Goal: Navigation & Orientation: Find specific page/section

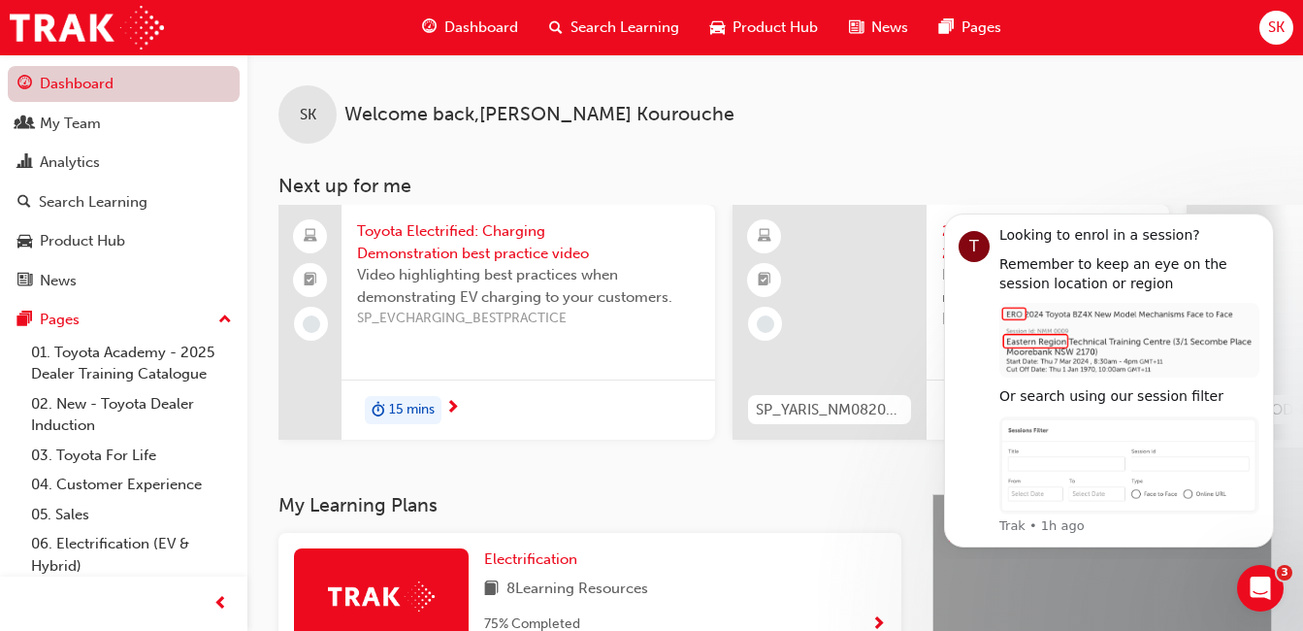
click at [98, 90] on link "Dashboard" at bounding box center [124, 84] width 232 height 36
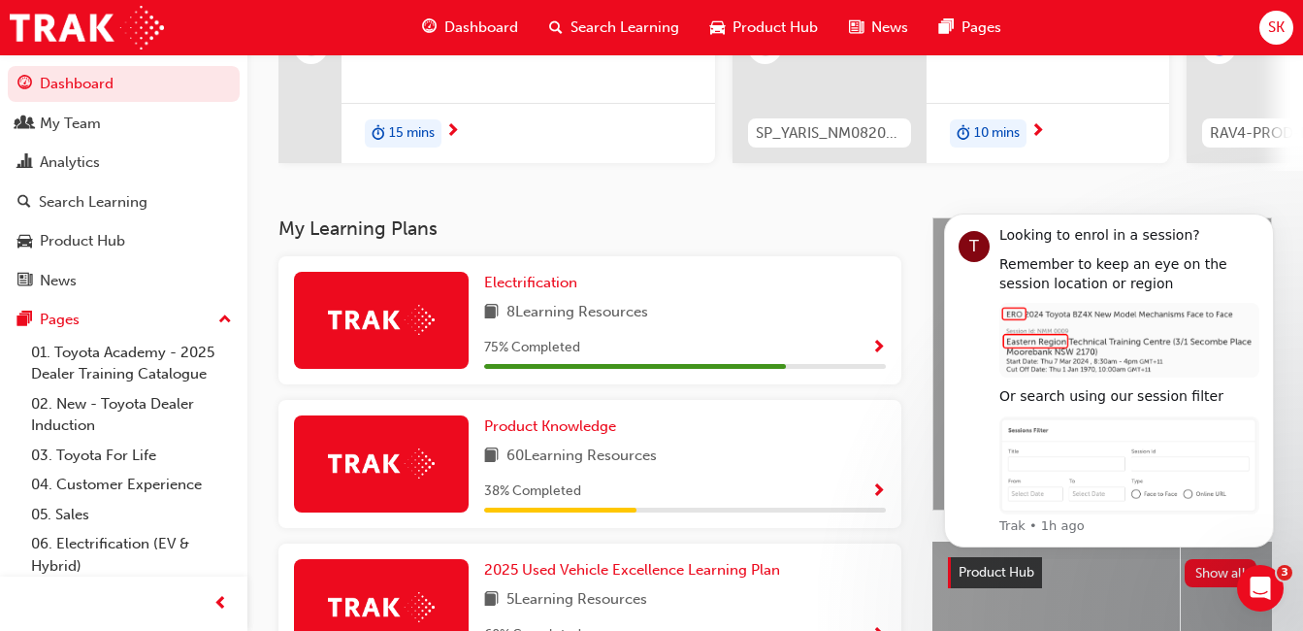
scroll to position [291, 0]
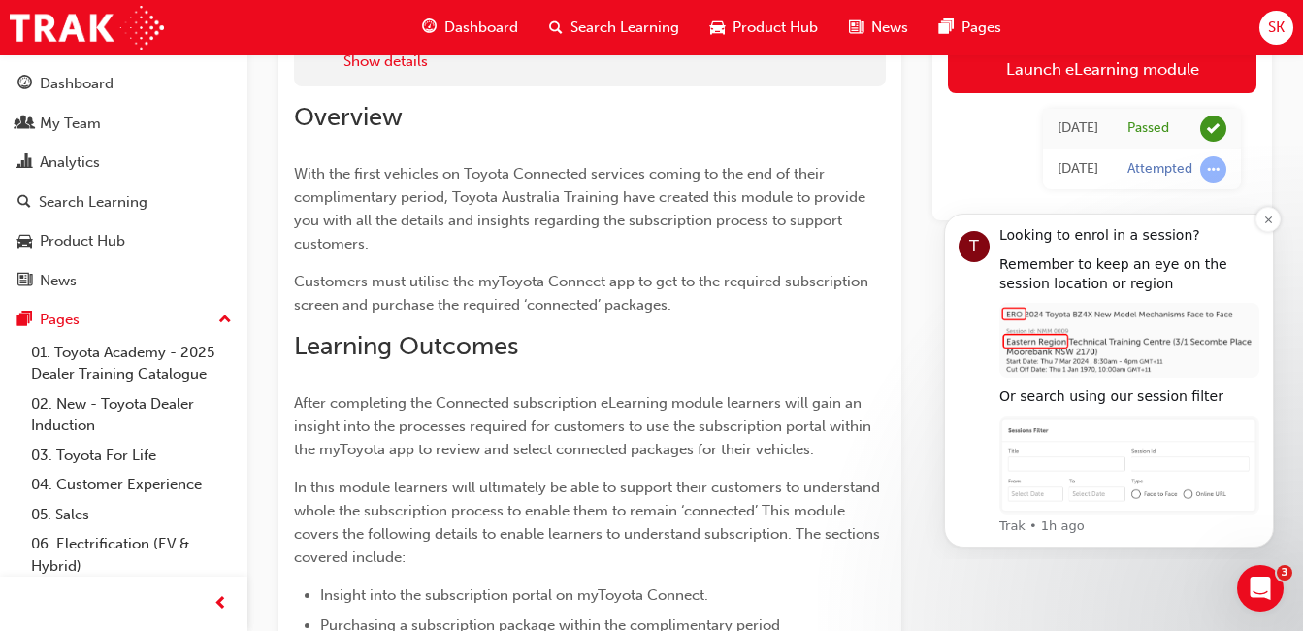
scroll to position [194, 0]
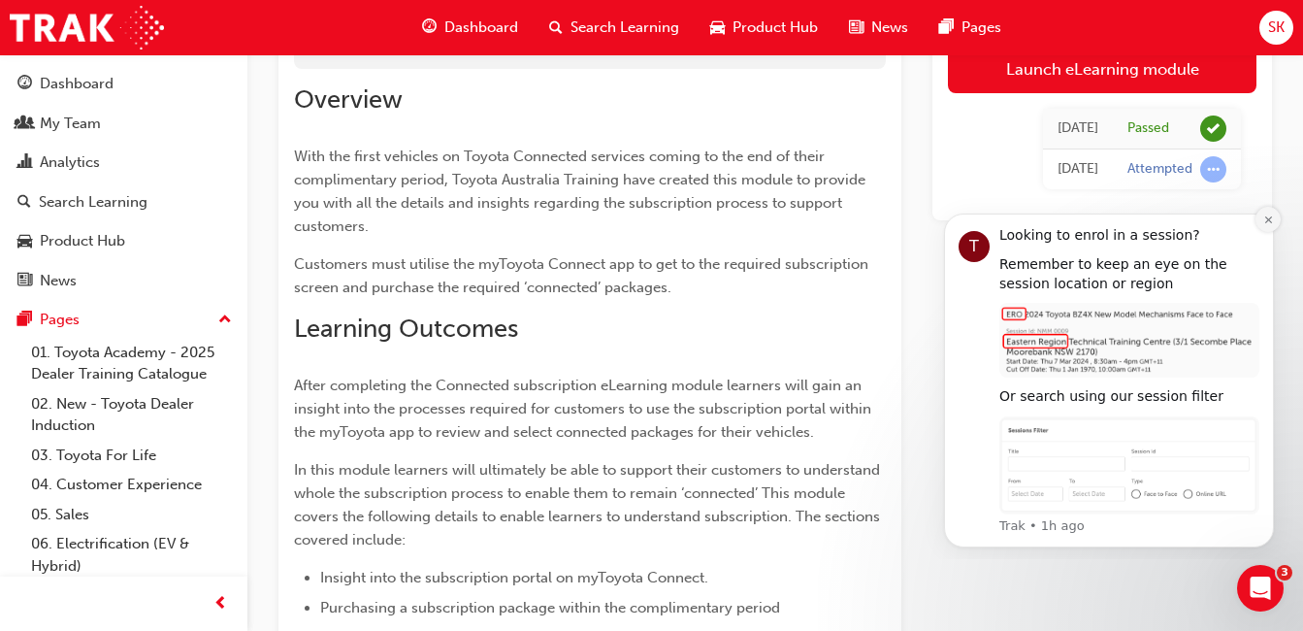
click at [1270, 225] on button "Dismiss notification" at bounding box center [1268, 219] width 25 height 25
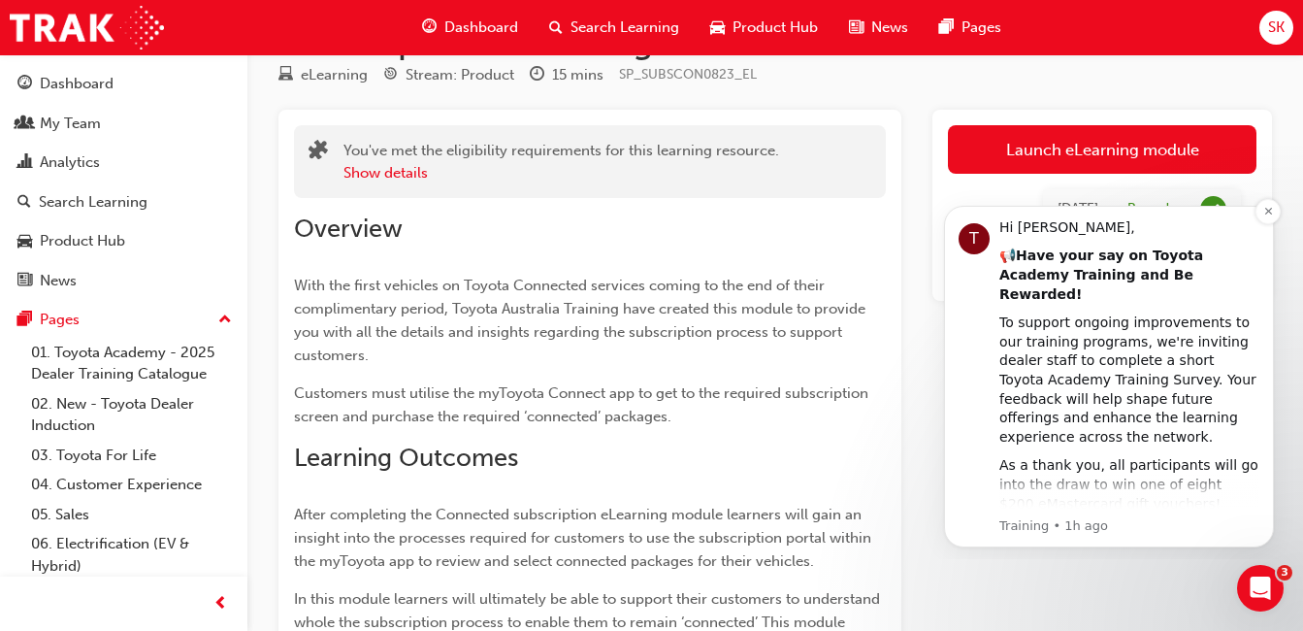
scroll to position [97, 0]
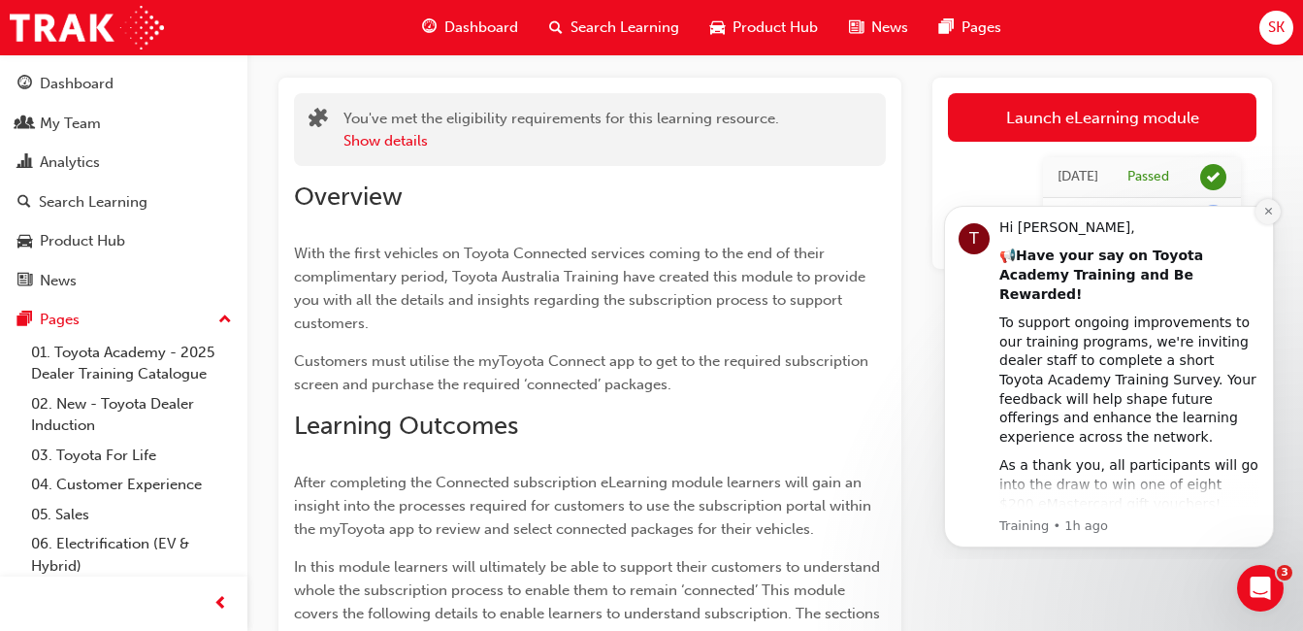
click at [1266, 219] on button "Dismiss notification" at bounding box center [1268, 211] width 25 height 25
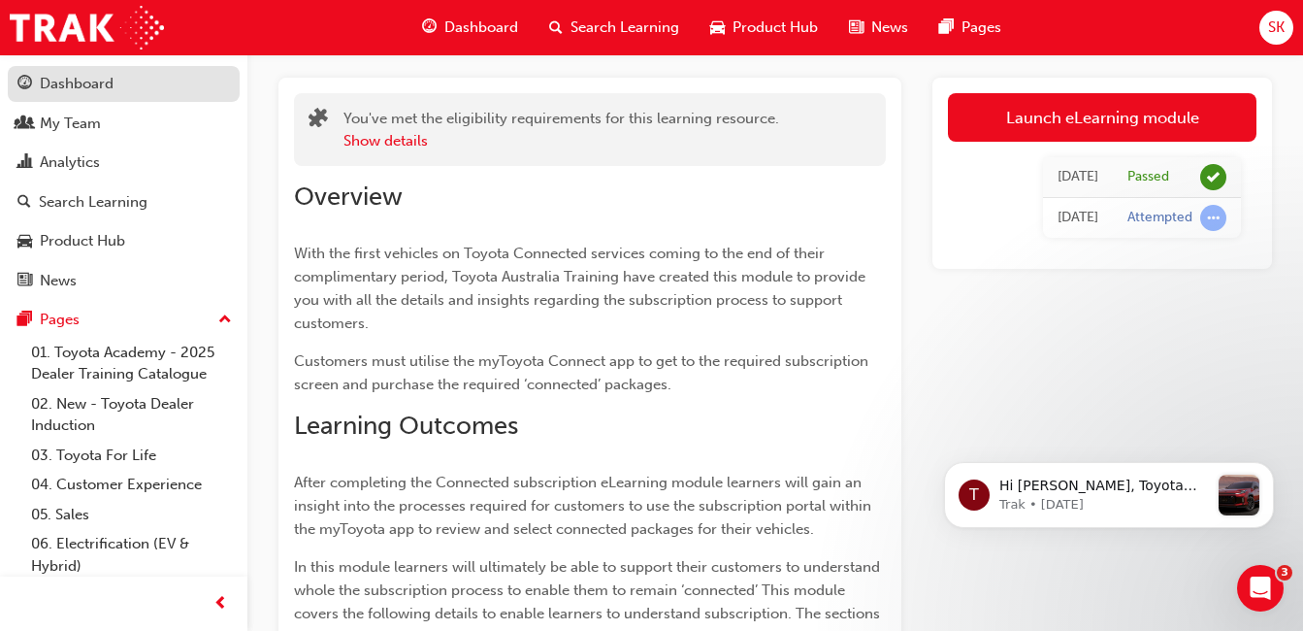
click at [82, 89] on div "Dashboard" at bounding box center [77, 84] width 74 height 22
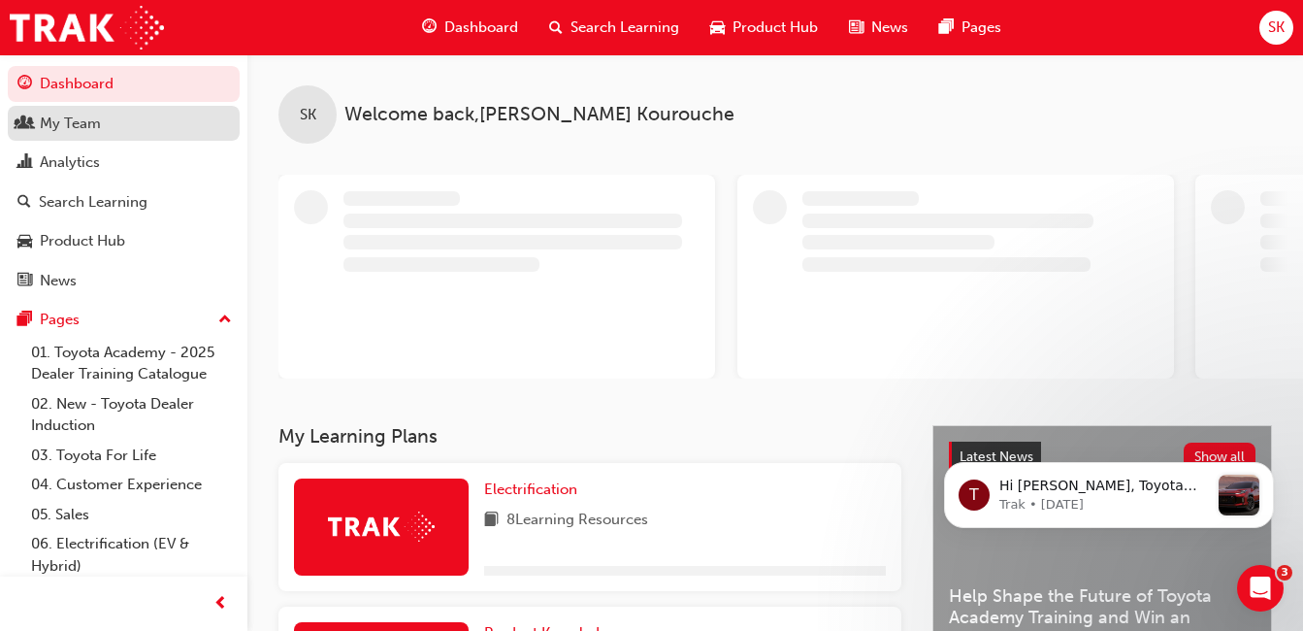
click at [85, 120] on div "My Team" at bounding box center [70, 124] width 61 height 22
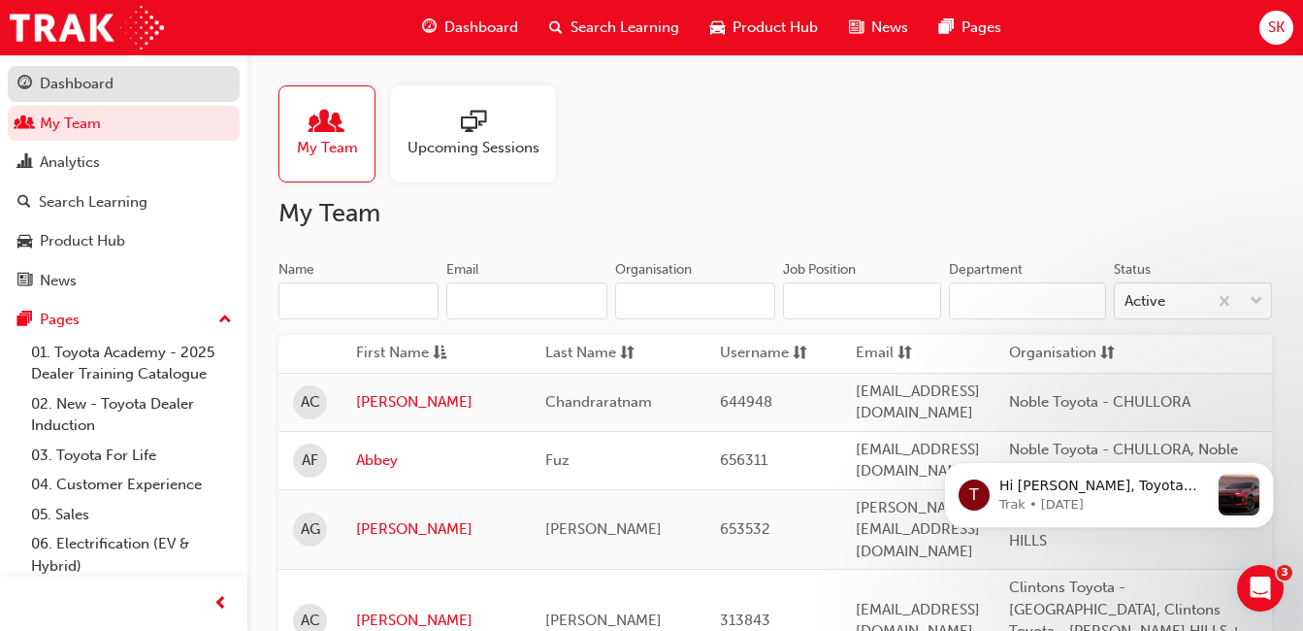
click at [56, 74] on div "Dashboard" at bounding box center [77, 84] width 74 height 22
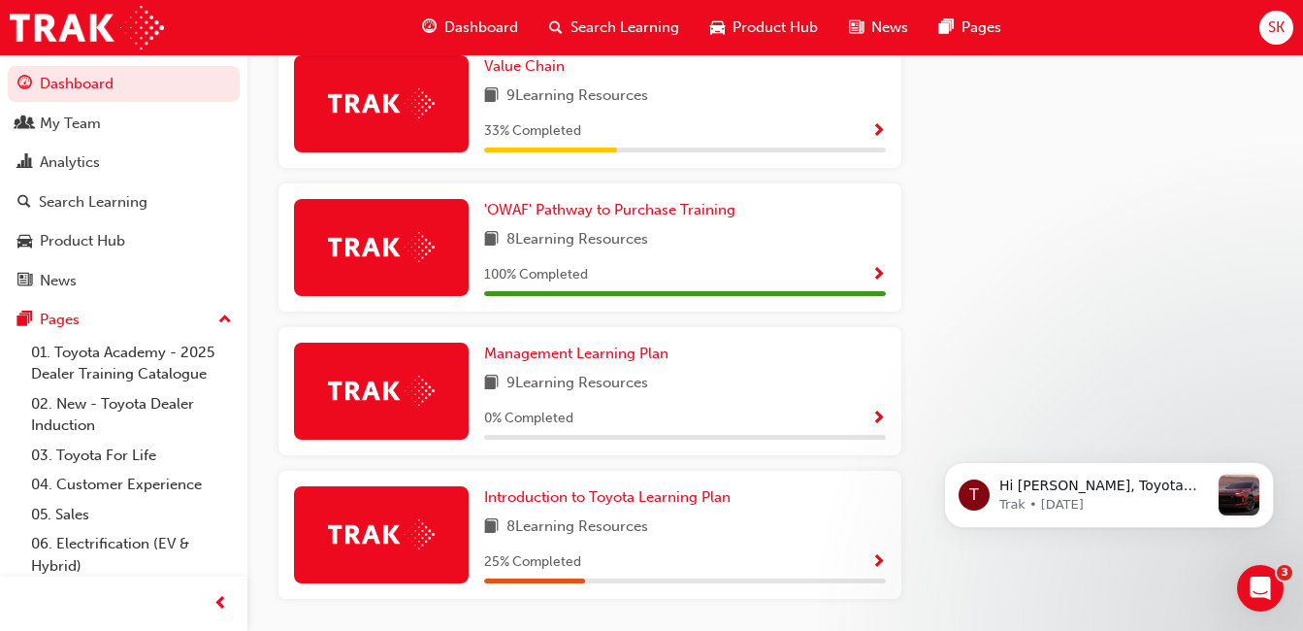
scroll to position [1262, 0]
